Goal: Task Accomplishment & Management: Manage account settings

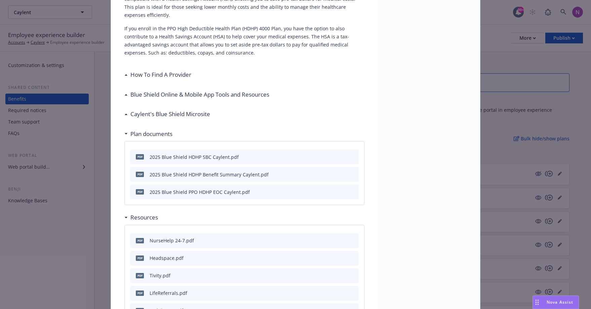
scroll to position [455, 0]
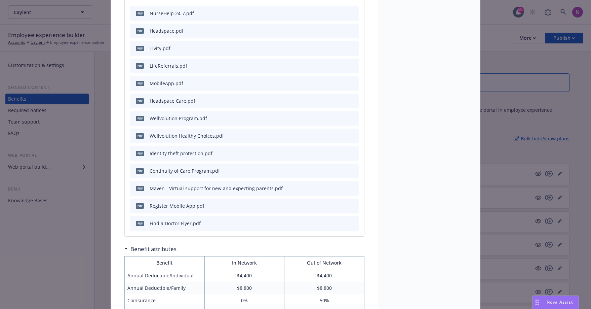
click at [46, 264] on div "Medical - PPO HDHP - HDHP PPO PPO HDHP Description The PPO HDHP 4000 High Deduc…" at bounding box center [295, 154] width 591 height 309
click at [65, 239] on div "Medical - PPO HDHP - HDHP PPO PPO HDHP Description The PPO HDHP 4000 High Deduc…" at bounding box center [295, 154] width 591 height 309
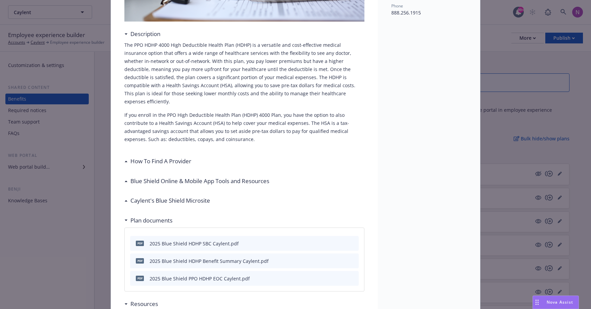
scroll to position [0, 0]
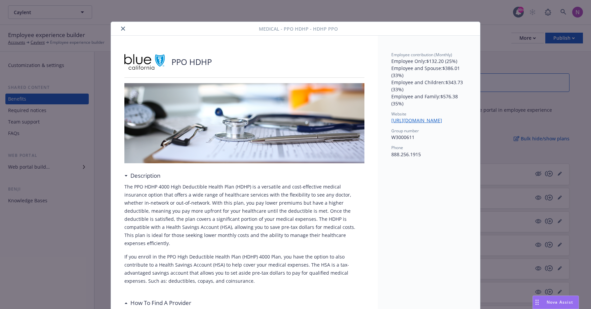
click at [121, 27] on icon "close" at bounding box center [123, 29] width 4 height 4
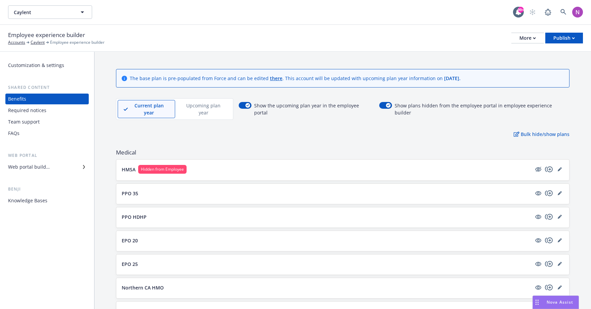
scroll to position [11, 0]
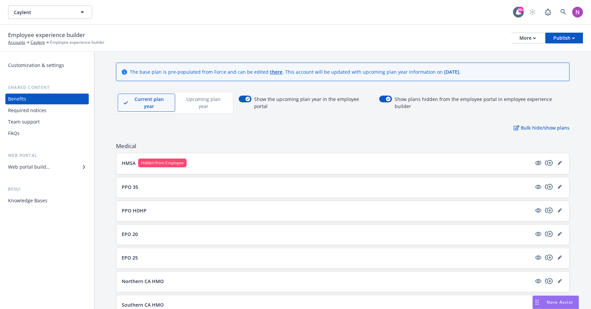
click at [134, 183] on p "PPO 35" at bounding box center [130, 186] width 16 height 7
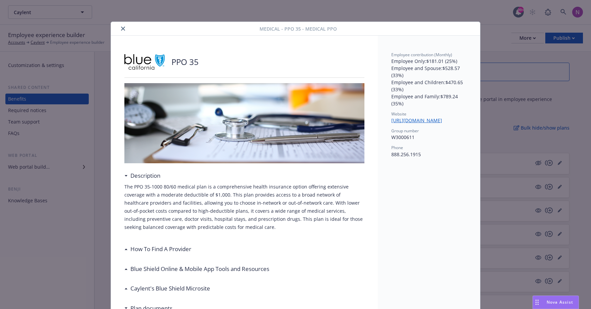
scroll to position [20, 0]
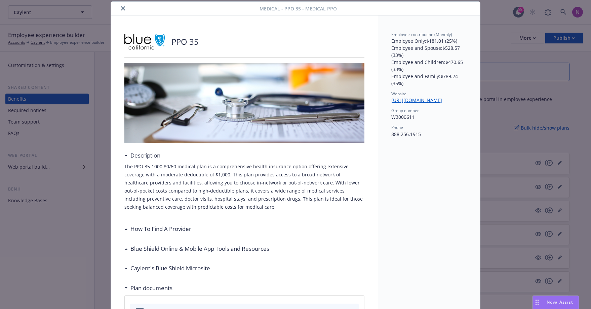
click at [82, 193] on div "Medical - PPO 35 - Medical PPO PPO 35 Description The PPO 35-1000 80/60 medical…" at bounding box center [295, 154] width 591 height 309
click at [91, 216] on div "Medical - PPO 35 - Medical PPO PPO 35 Description The PPO 35-1000 80/60 medical…" at bounding box center [295, 154] width 591 height 309
click at [119, 6] on button "close" at bounding box center [123, 8] width 8 height 8
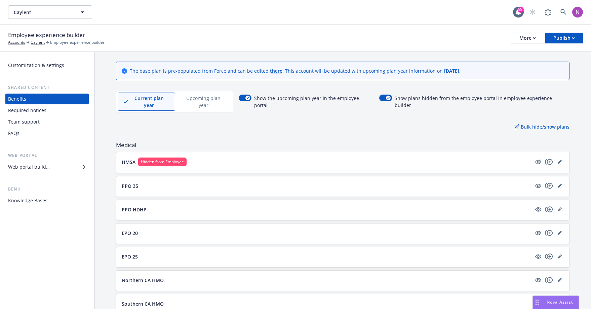
scroll to position [12, 0]
click at [137, 276] on p "Northern CA HMO" at bounding box center [143, 279] width 42 height 7
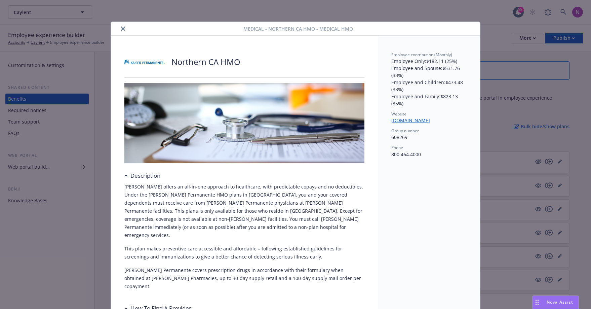
scroll to position [20, 0]
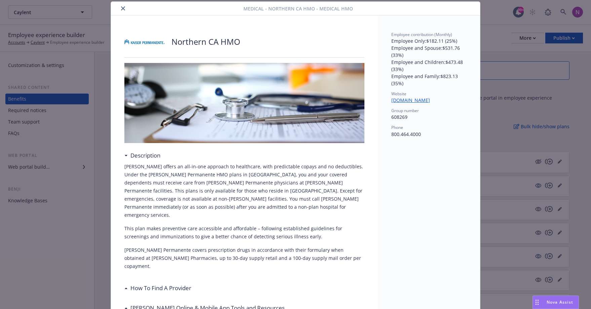
click at [119, 6] on button "close" at bounding box center [123, 8] width 8 height 8
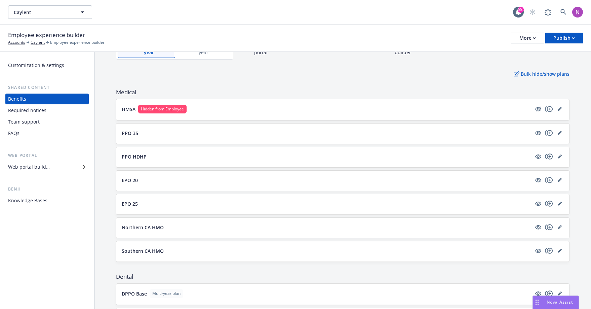
scroll to position [65, 0]
click at [152, 193] on div "EPO 25" at bounding box center [342, 203] width 453 height 20
click at [131, 202] on div "EPO 25" at bounding box center [342, 203] width 453 height 20
click at [135, 199] on p "EPO 25" at bounding box center [130, 202] width 16 height 7
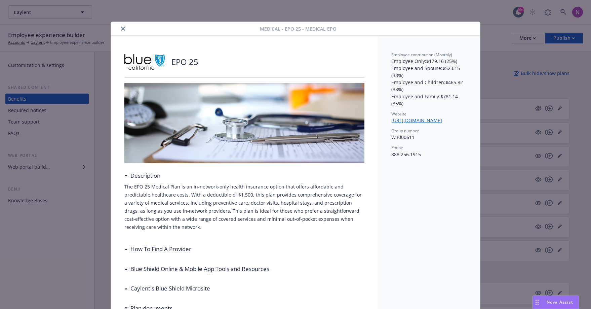
scroll to position [20, 0]
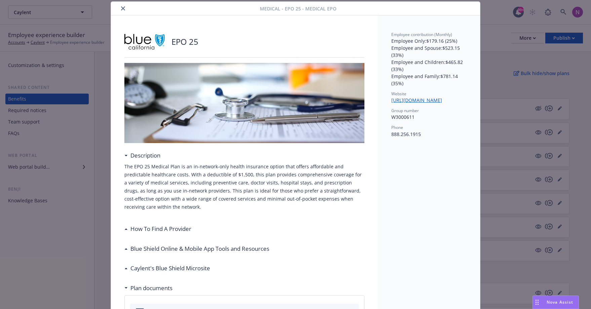
click at [530, 62] on div "Medical - EPO 25 - Medical EPO EPO 25 Description The EPO 25 Medical Plan is an…" at bounding box center [295, 154] width 591 height 309
click at [122, 8] on icon "close" at bounding box center [123, 8] width 4 height 4
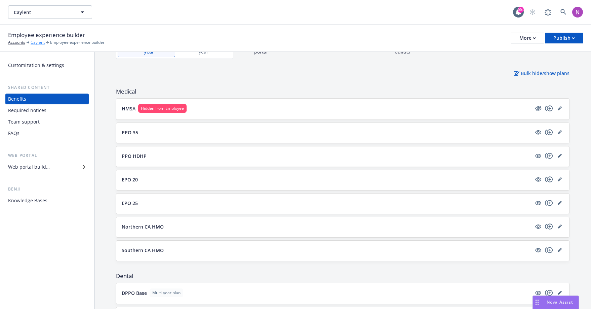
click at [34, 42] on link "Caylent" at bounding box center [38, 42] width 14 height 6
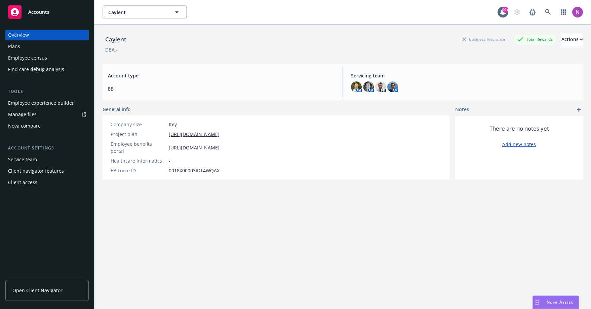
click at [30, 44] on div "Plans" at bounding box center [47, 46] width 78 height 11
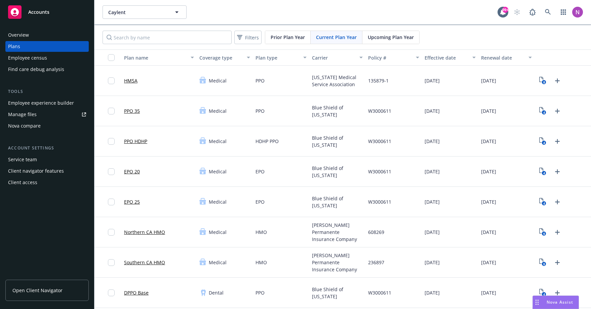
click at [142, 140] on link "PPO HDHP" at bounding box center [135, 141] width 23 height 7
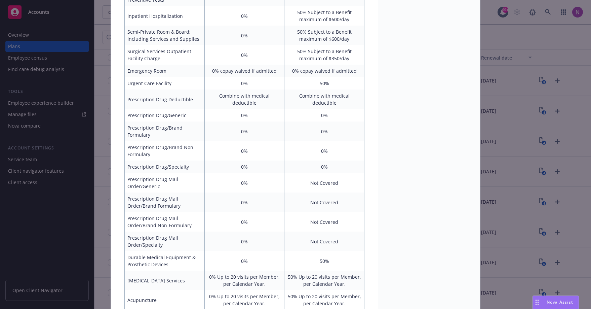
scroll to position [369, 0]
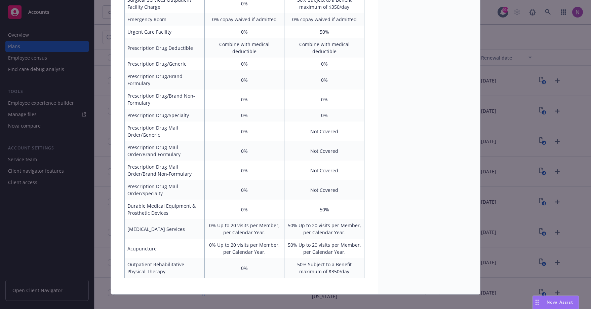
click at [524, 172] on div "Medical - PPO HDHP - HDHP PPO PPO HDHP Benefit attributes Benefit In Network Ou…" at bounding box center [295, 154] width 591 height 309
click at [22, 28] on div "Medical - PPO HDHP - HDHP PPO PPO HDHP Benefit attributes Benefit In Network Ou…" at bounding box center [295, 154] width 591 height 309
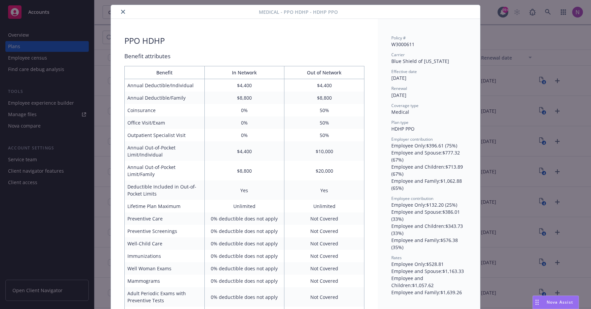
scroll to position [0, 0]
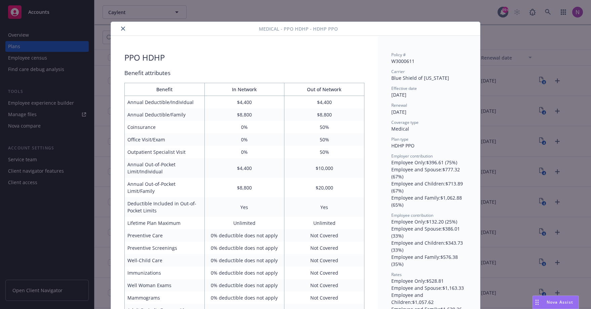
click at [121, 30] on icon "close" at bounding box center [123, 29] width 4 height 4
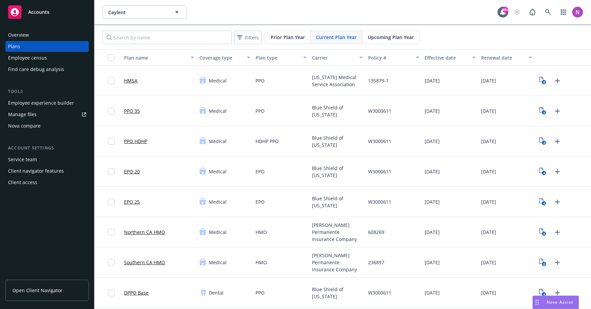
click at [26, 39] on div "Overview" at bounding box center [18, 35] width 21 height 11
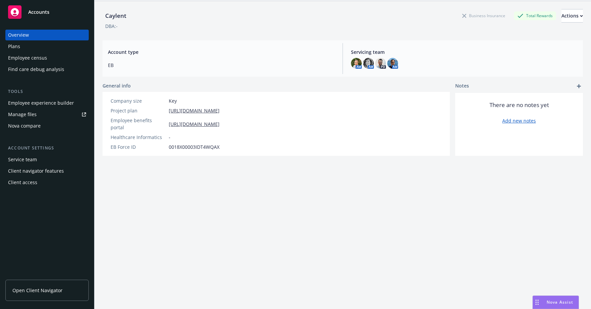
scroll to position [25, 0]
click at [34, 184] on div "Client access" at bounding box center [22, 182] width 29 height 11
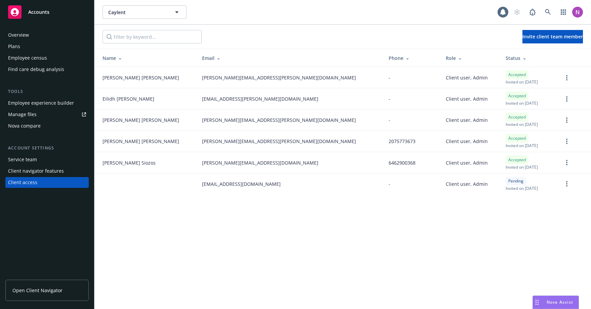
click at [40, 173] on div "Client navigator features" at bounding box center [36, 170] width 56 height 11
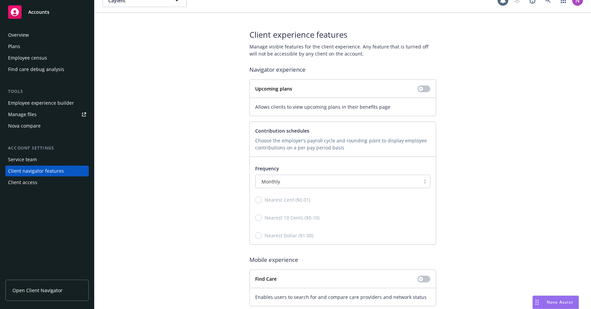
scroll to position [25, 0]
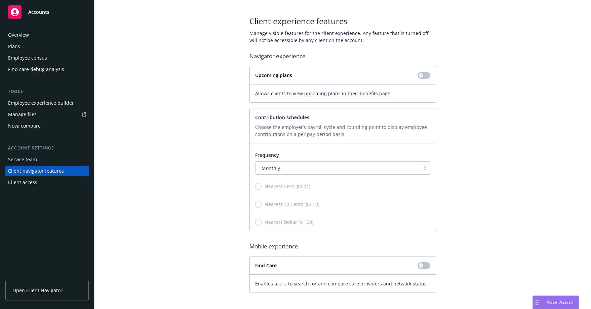
click at [34, 156] on div "Service team" at bounding box center [22, 159] width 29 height 11
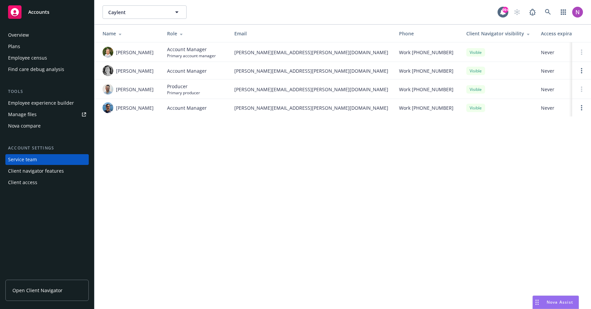
click at [32, 129] on div "Nova compare" at bounding box center [24, 125] width 33 height 11
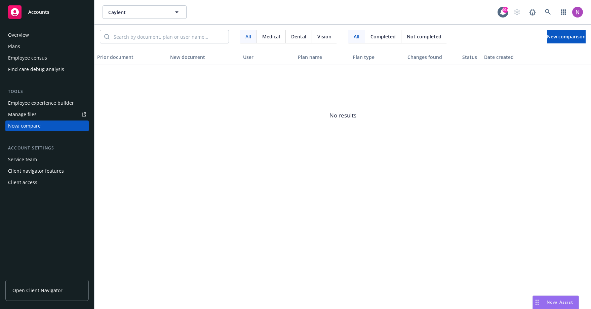
click at [29, 116] on div "Manage files" at bounding box center [22, 114] width 29 height 11
click at [48, 54] on div "Employee census" at bounding box center [47, 57] width 78 height 11
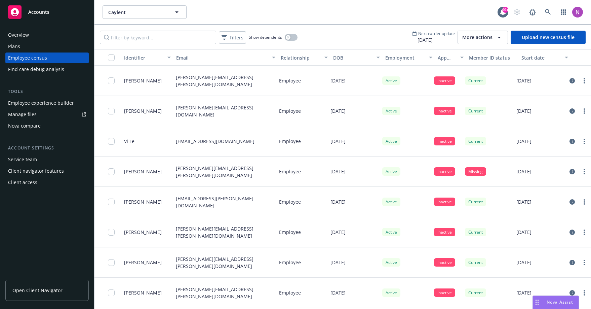
click at [51, 49] on div "Plans" at bounding box center [47, 46] width 78 height 11
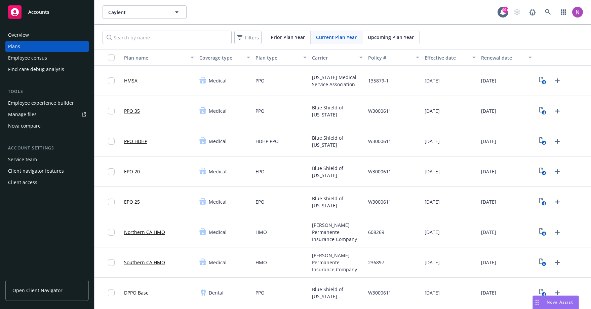
click at [133, 109] on link "PPO 35" at bounding box center [132, 110] width 16 height 7
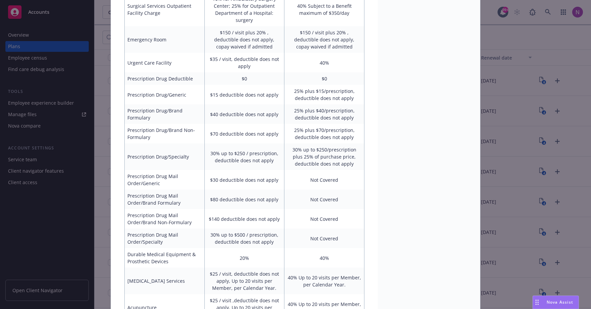
scroll to position [453, 0]
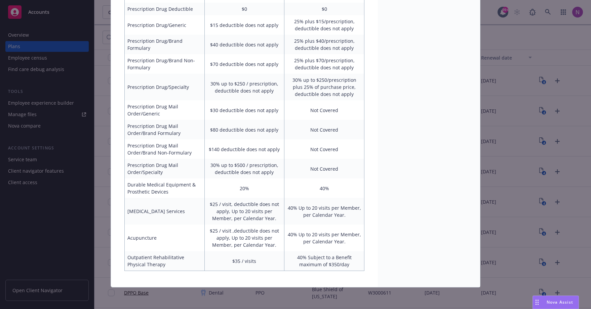
click at [81, 207] on div "Medical - PPO 35 - Medical PPO PPO 35 Benefit attributes Benefit In Network Out…" at bounding box center [295, 154] width 591 height 309
click at [44, 22] on div "Medical - PPO 35 - Medical PPO PPO 35 Benefit attributes Benefit In Network Out…" at bounding box center [295, 154] width 591 height 309
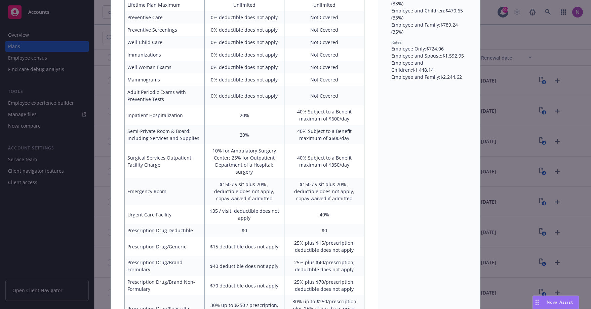
scroll to position [0, 0]
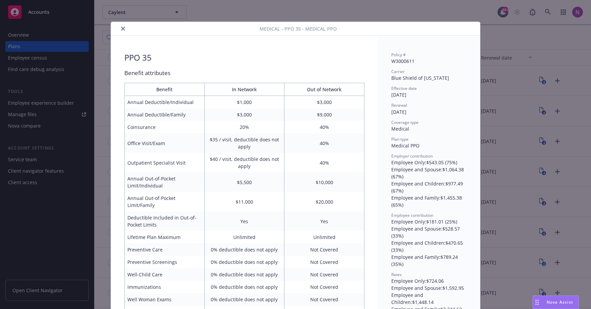
click at [121, 28] on icon "close" at bounding box center [123, 29] width 4 height 4
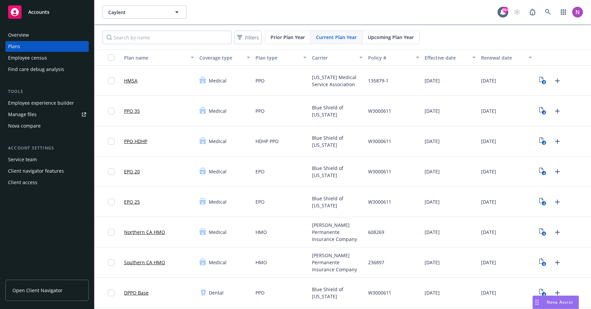
click at [36, 37] on div "Overview" at bounding box center [47, 35] width 78 height 11
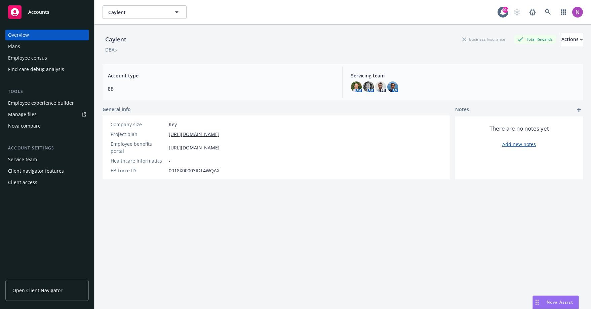
click at [60, 296] on link "Open Client Navigator" at bounding box center [46, 289] width 83 height 21
click at [40, 100] on div "Employee experience builder" at bounding box center [41, 103] width 66 height 11
click at [39, 104] on div "Employee experience builder" at bounding box center [41, 103] width 66 height 11
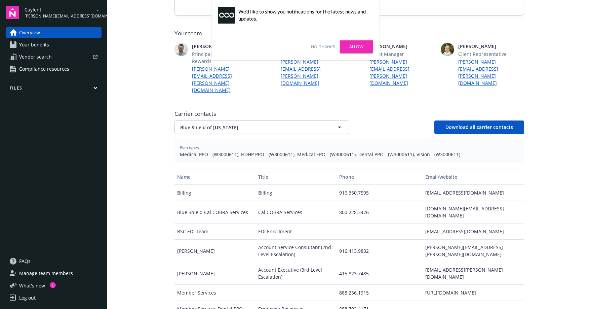
scroll to position [166, 0]
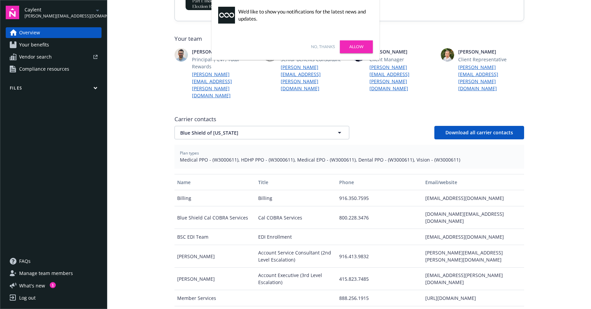
click at [322, 46] on link "No, thanks" at bounding box center [323, 47] width 24 height 6
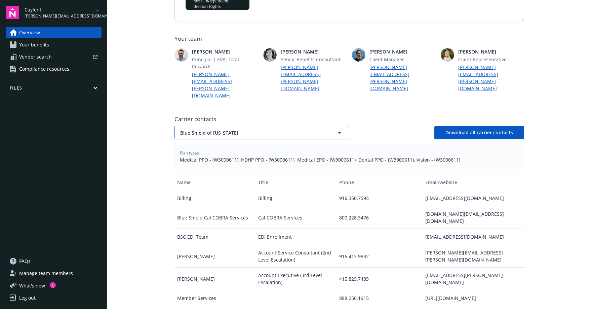
click at [275, 129] on span "Blue Shield of California" at bounding box center [250, 132] width 140 height 7
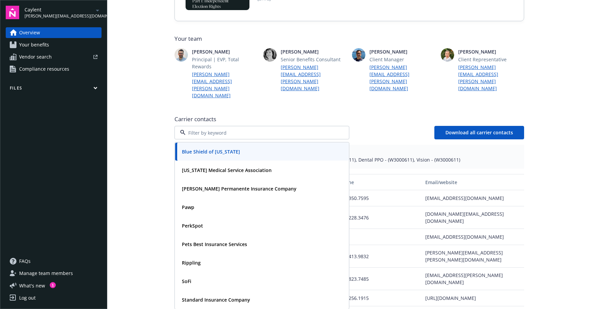
click at [420, 126] on div "Blue Shield of California Hawaii Medical Service Association Kaiser Permanente …" at bounding box center [350, 132] width 350 height 13
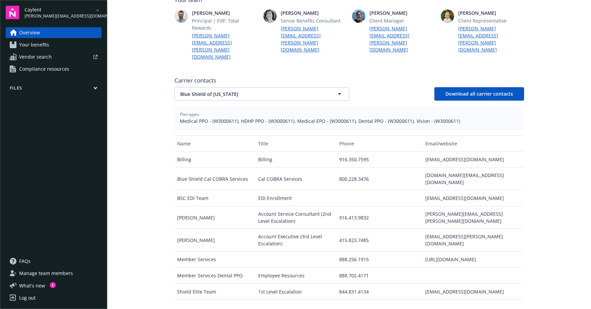
scroll to position [245, 0]
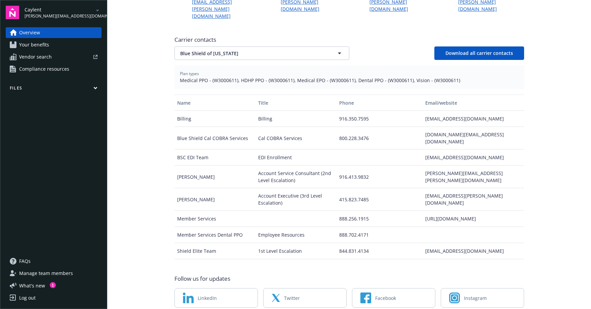
click at [33, 45] on span "Your benefits" at bounding box center [34, 44] width 30 height 11
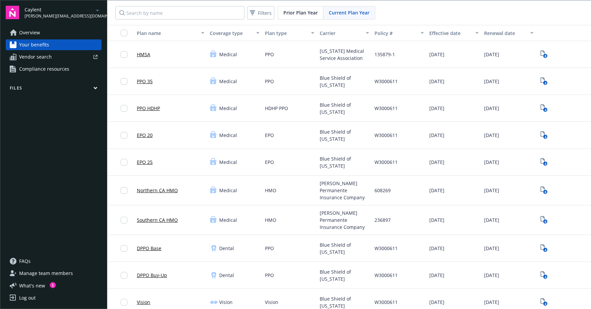
click at [149, 106] on link "PPO HDHP" at bounding box center [148, 108] width 23 height 7
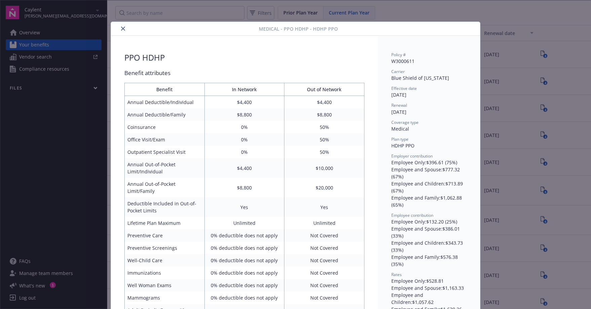
scroll to position [20, 0]
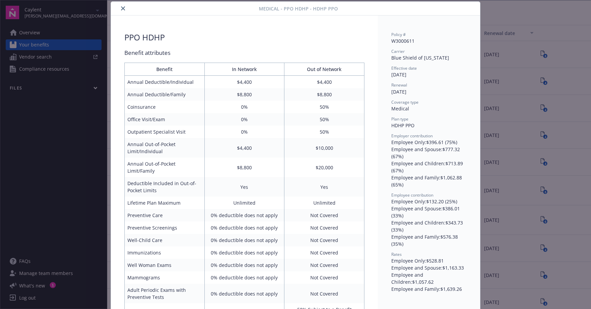
click at [77, 128] on div "Medical - PPO HDHP - HDHP PPO PPO HDHP Benefit attributes Benefit In Network Ou…" at bounding box center [295, 154] width 591 height 309
click at [123, 8] on button "close" at bounding box center [123, 8] width 8 height 8
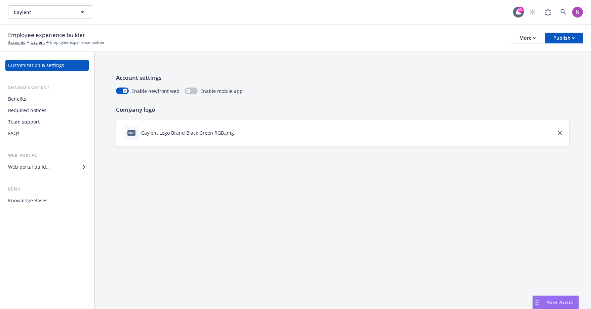
click at [51, 97] on div "Benefits" at bounding box center [47, 98] width 78 height 11
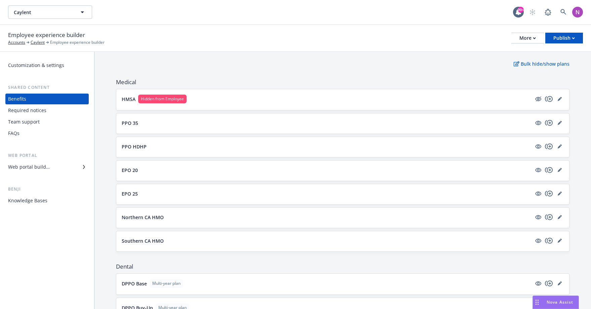
scroll to position [140, 0]
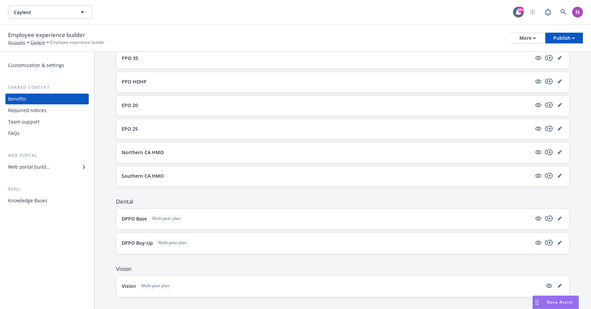
click at [160, 125] on button "EPO 25" at bounding box center [327, 128] width 410 height 7
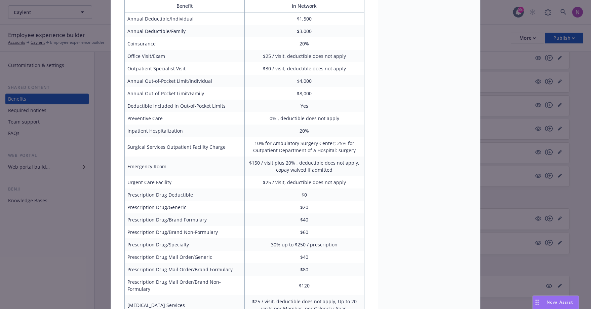
scroll to position [714, 0]
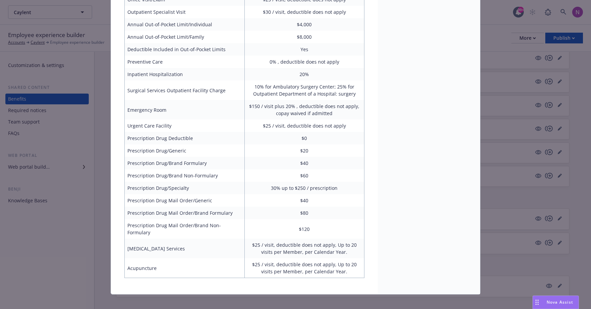
click at [507, 166] on div "Medical - EPO 25 - Medical EPO EPO 25 Description The EPO 25 Medical Plan is an…" at bounding box center [295, 154] width 591 height 309
click at [496, 135] on div "Medical - EPO 25 - Medical EPO EPO 25 Description The EPO 25 Medical Plan is an…" at bounding box center [295, 154] width 591 height 309
click at [79, 136] on div "Medical - EPO 25 - Medical EPO EPO 25 Description The EPO 25 Medical Plan is an…" at bounding box center [295, 154] width 591 height 309
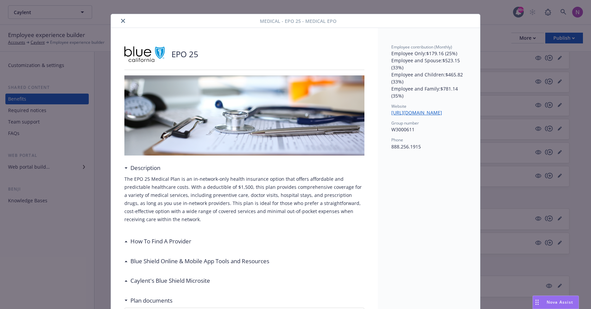
scroll to position [0, 0]
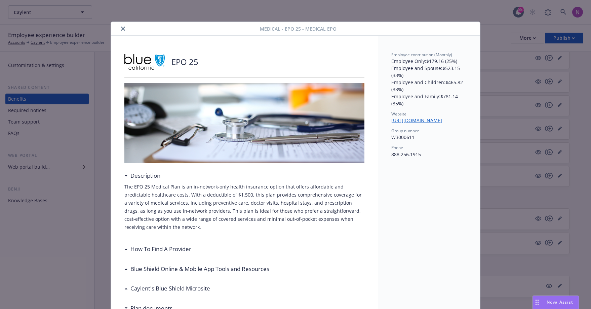
click at [121, 27] on icon "close" at bounding box center [123, 29] width 4 height 4
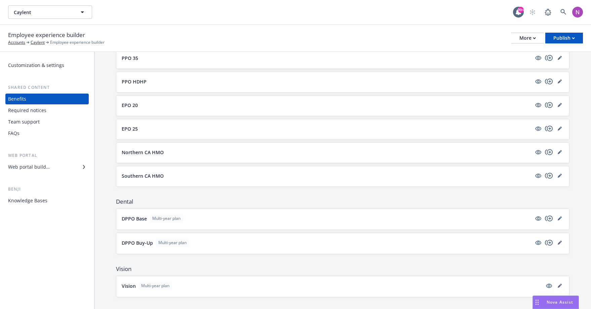
click at [154, 78] on button "PPO HDHP" at bounding box center [327, 81] width 410 height 7
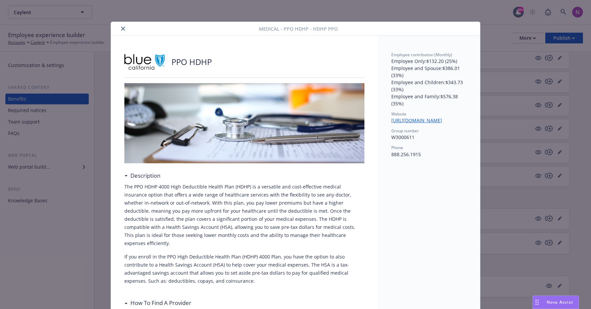
scroll to position [20, 0]
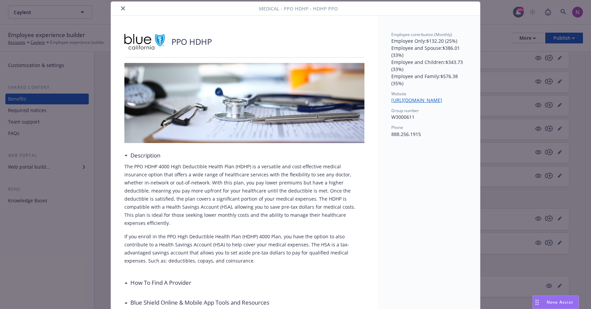
click at [67, 135] on div "Medical - PPO HDHP - HDHP PPO PPO HDHP Description The PPO HDHP 4000 High Deduc…" at bounding box center [295, 154] width 591 height 309
click at [64, 144] on div "Medical - PPO HDHP - HDHP PPO PPO HDHP Description The PPO HDHP 4000 High Deduc…" at bounding box center [295, 154] width 591 height 309
click at [68, 185] on div "Medical - PPO HDHP - HDHP PPO PPO HDHP Description The PPO HDHP 4000 High Deduc…" at bounding box center [295, 154] width 591 height 309
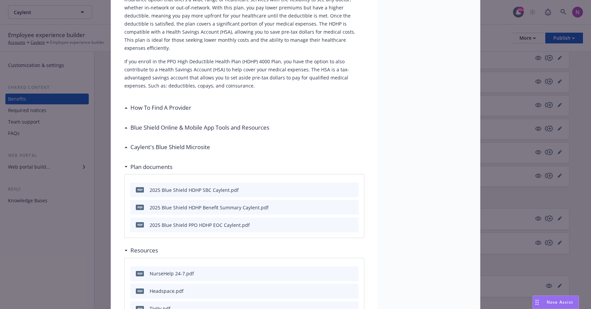
scroll to position [107, 0]
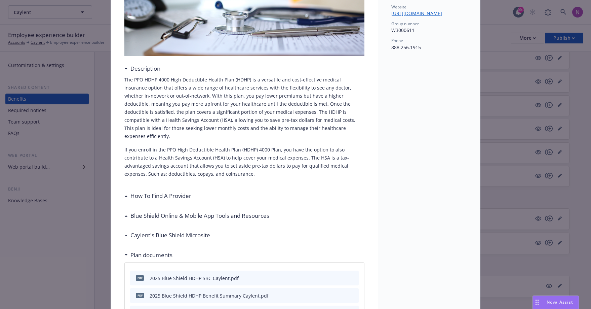
click at [159, 189] on div "How To Find A Provider" at bounding box center [244, 196] width 240 height 14
click at [167, 211] on h3 "Blue Shield Online & Mobile App Tools and Resources" at bounding box center [199, 215] width 139 height 9
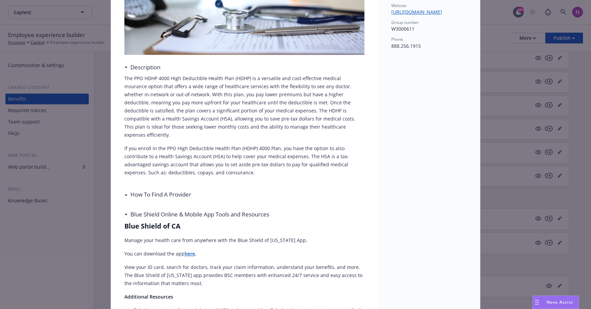
scroll to position [0, 0]
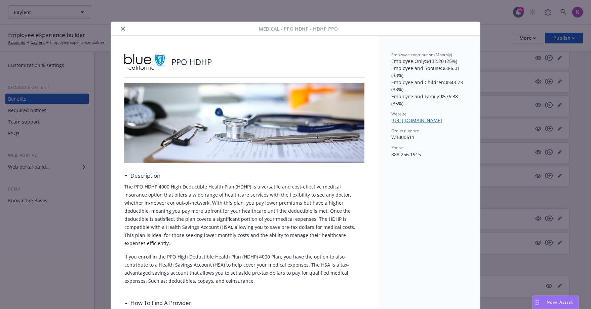
click at [416, 119] on link "https://www.blueshieldca.com/en/home" at bounding box center [419, 120] width 56 height 6
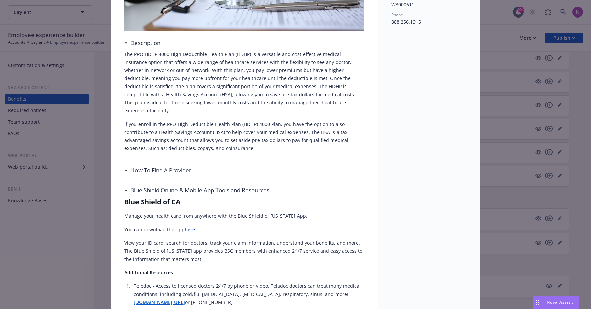
scroll to position [266, 0]
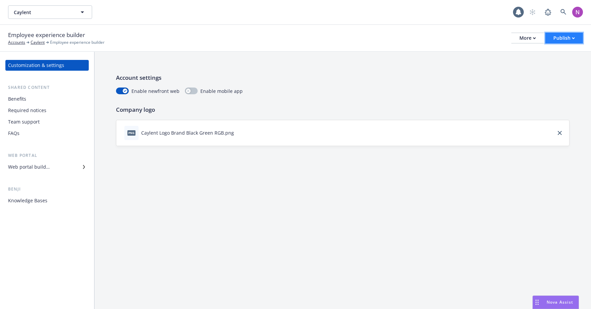
click at [581, 40] on button "Publish" at bounding box center [564, 38] width 38 height 11
